Goal: Transaction & Acquisition: Purchase product/service

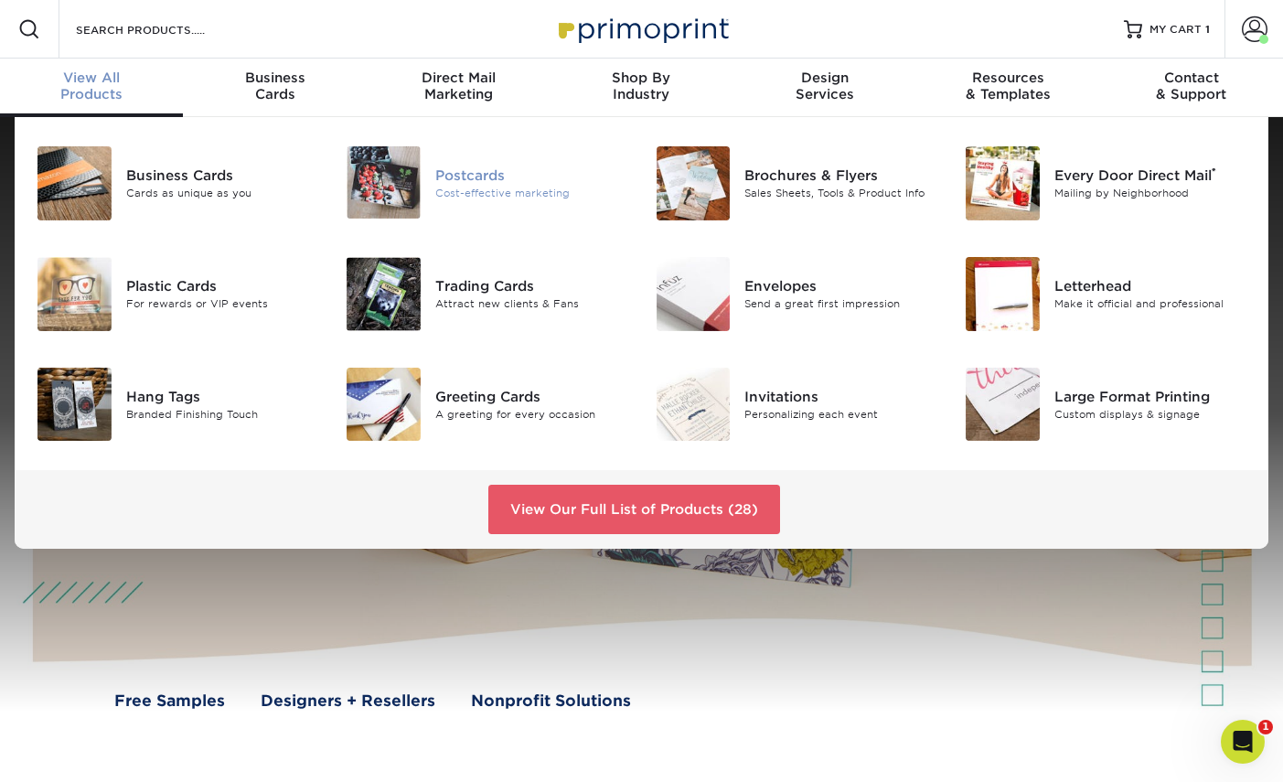
click at [471, 176] on div "Postcards" at bounding box center [531, 175] width 193 height 20
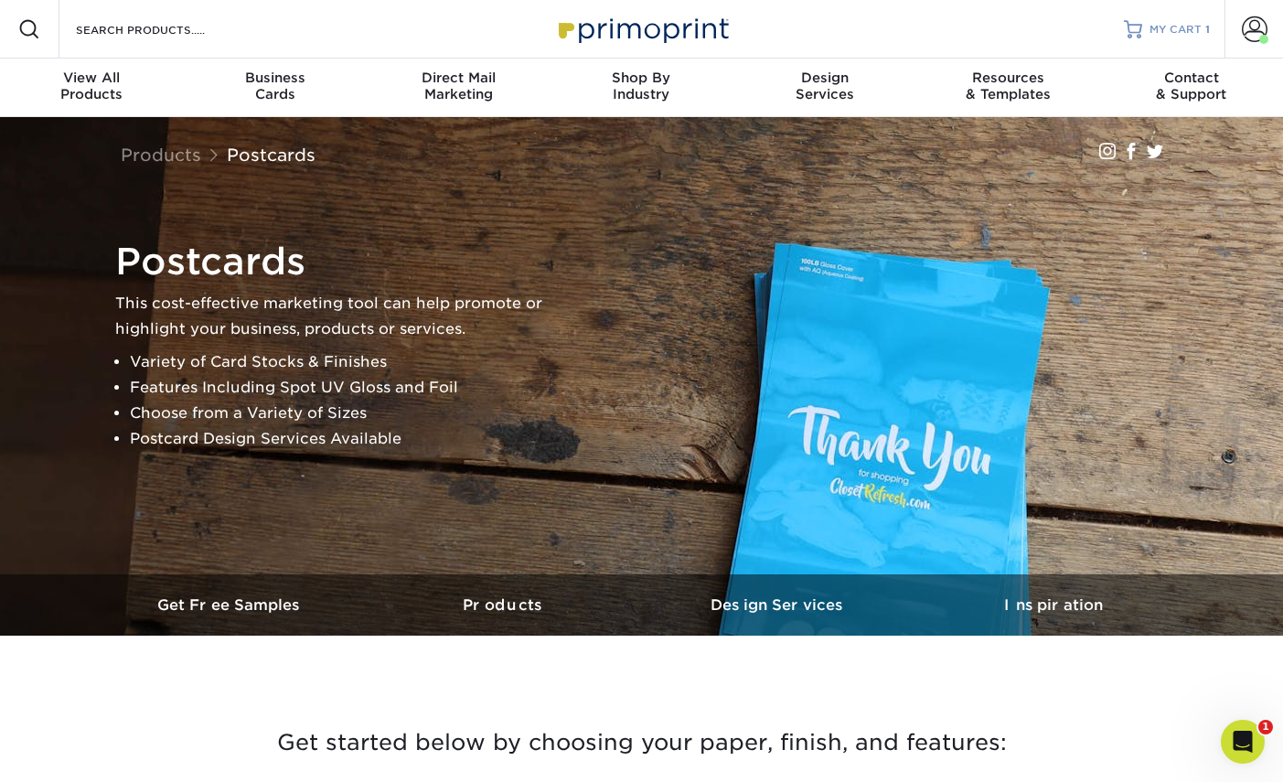
click at [1167, 27] on span "MY CART" at bounding box center [1175, 30] width 52 height 16
